Goal: Find specific page/section: Find specific page/section

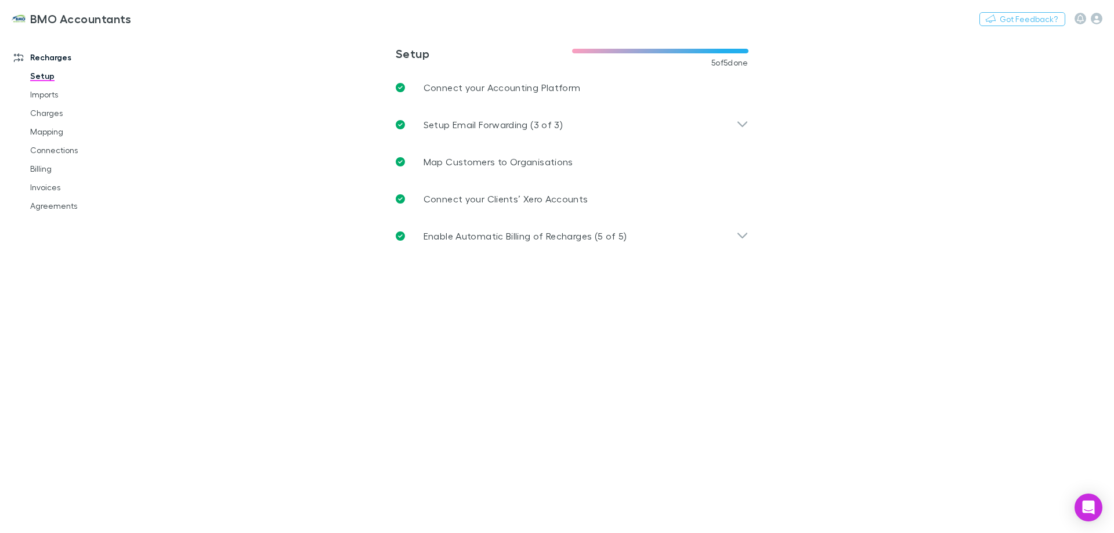
click at [49, 207] on link "Agreements" at bounding box center [88, 206] width 138 height 19
